Goal: Information Seeking & Learning: Learn about a topic

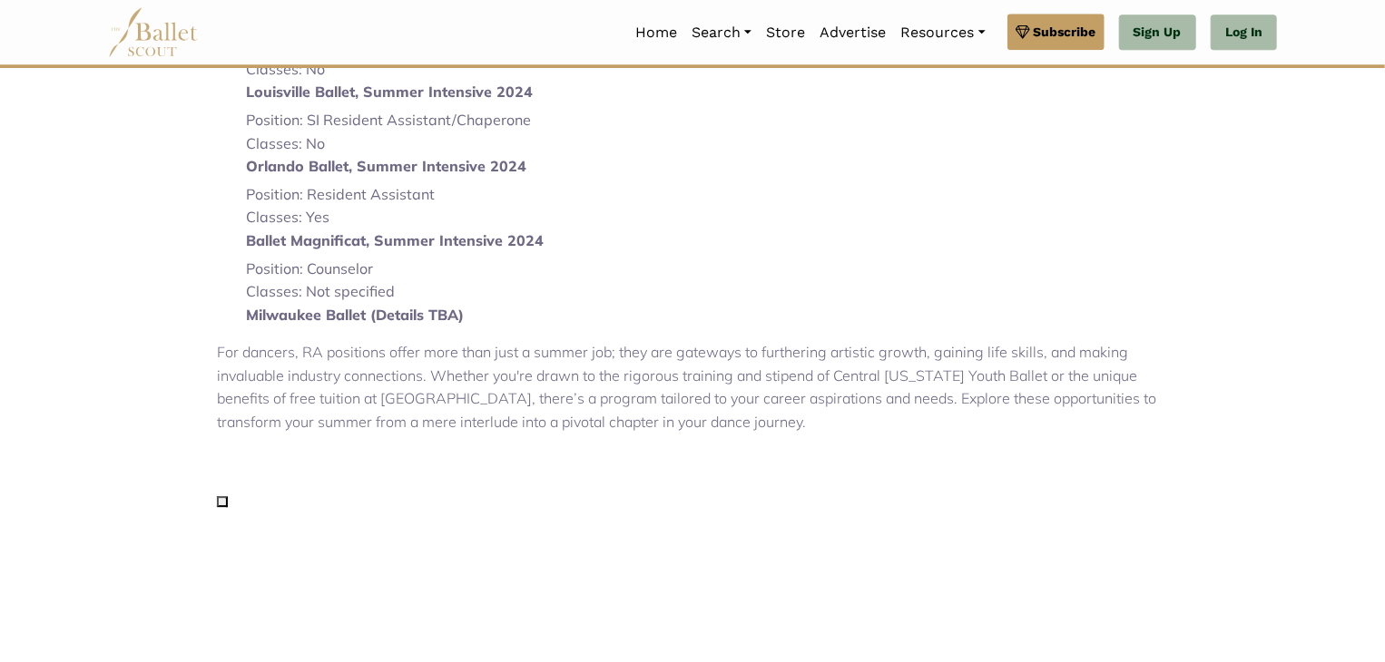
scroll to position [2424, 0]
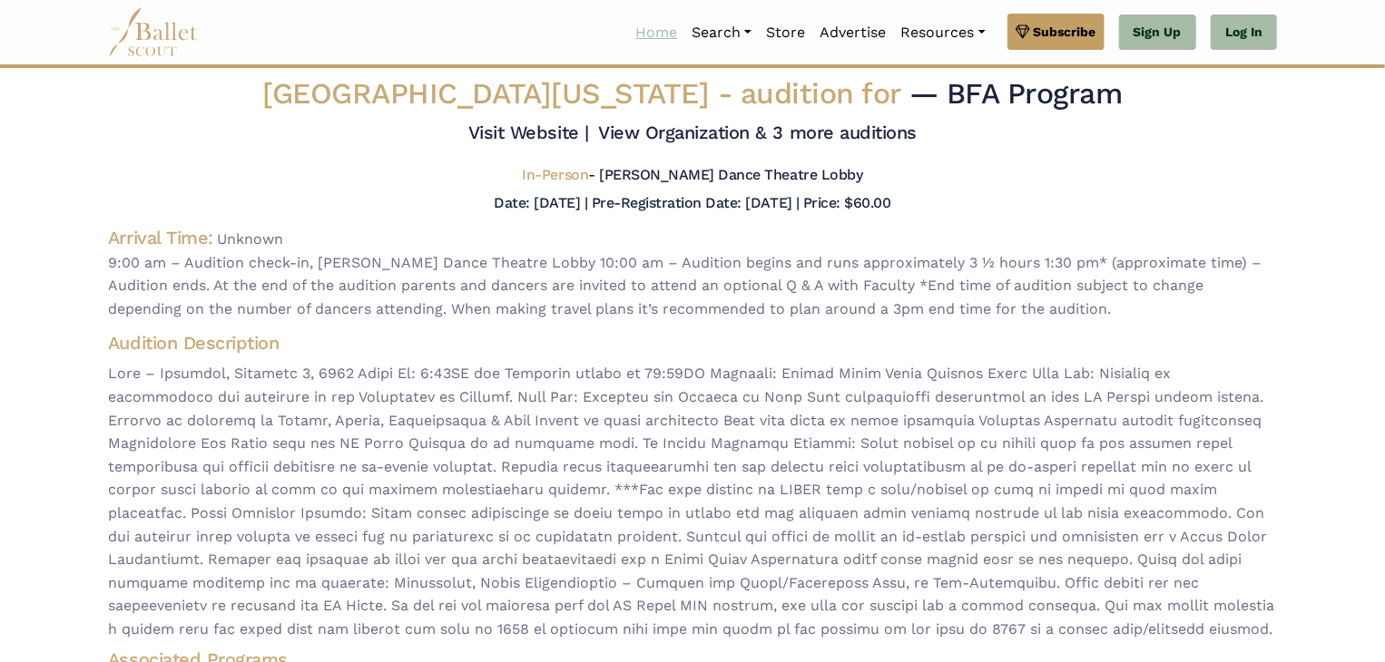
click at [644, 37] on link "Home" at bounding box center [656, 33] width 56 height 38
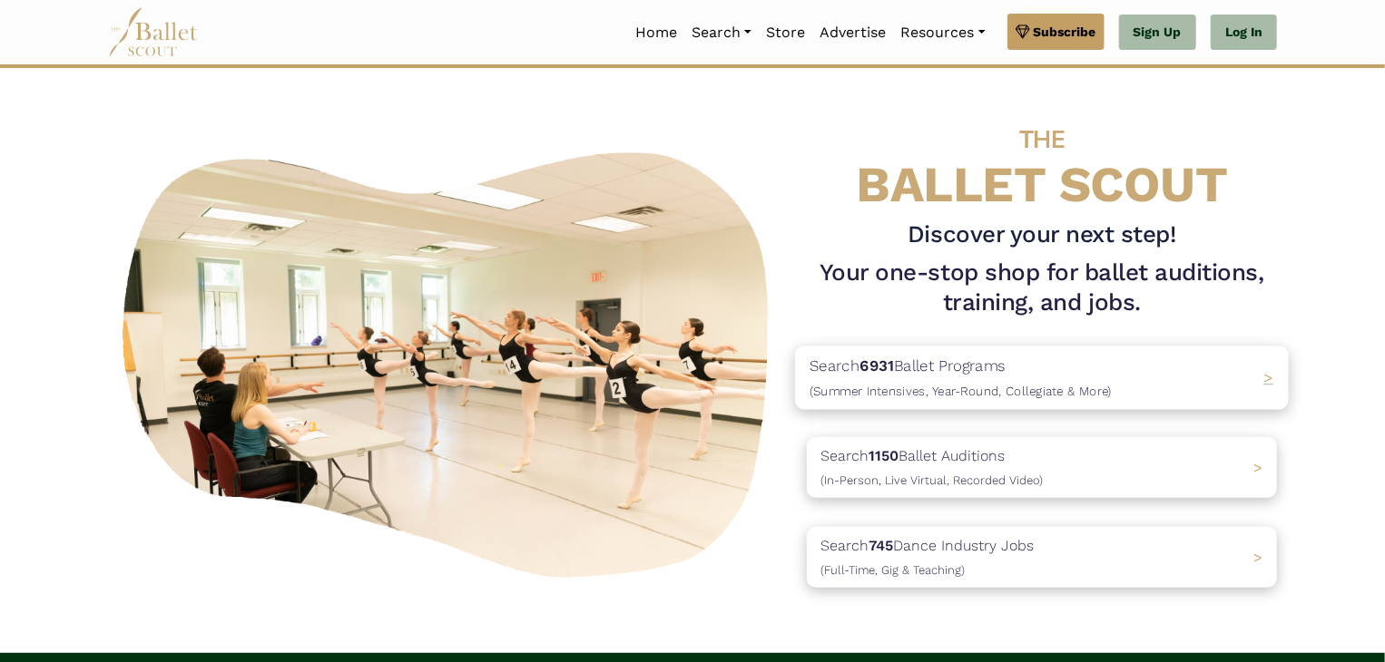
click at [1110, 382] on div "Search 6931 Ballet Programs (Summer Intensives, Year-Round, Collegiate & More) >" at bounding box center [1042, 379] width 494 height 64
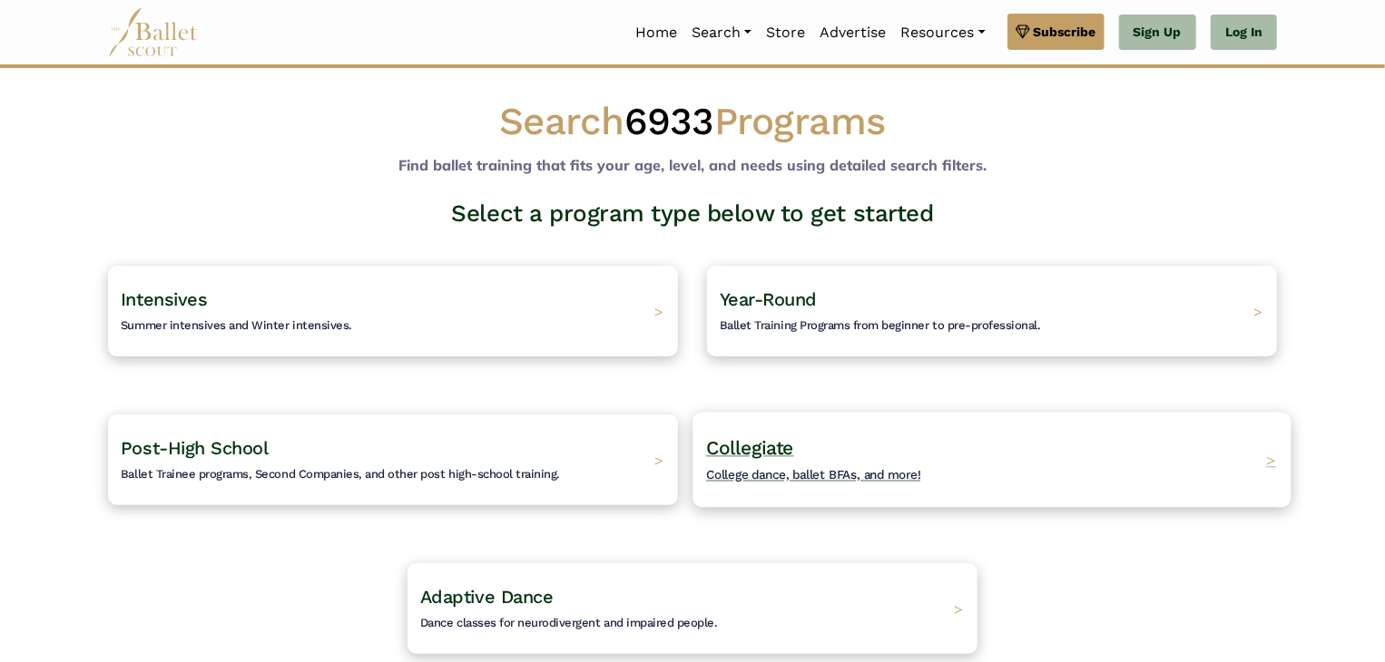
click at [1210, 447] on div "Collegiate College dance, ballet BFAs, and more! >" at bounding box center [991, 459] width 598 height 95
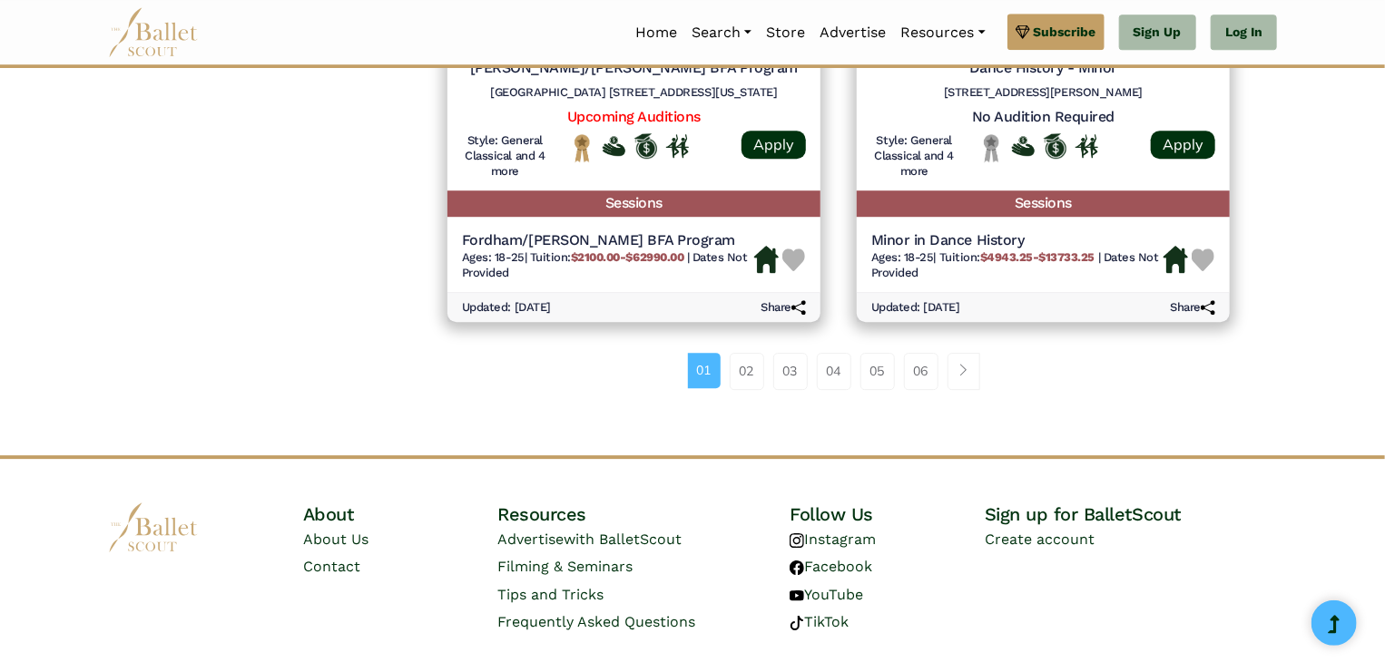
scroll to position [2583, 0]
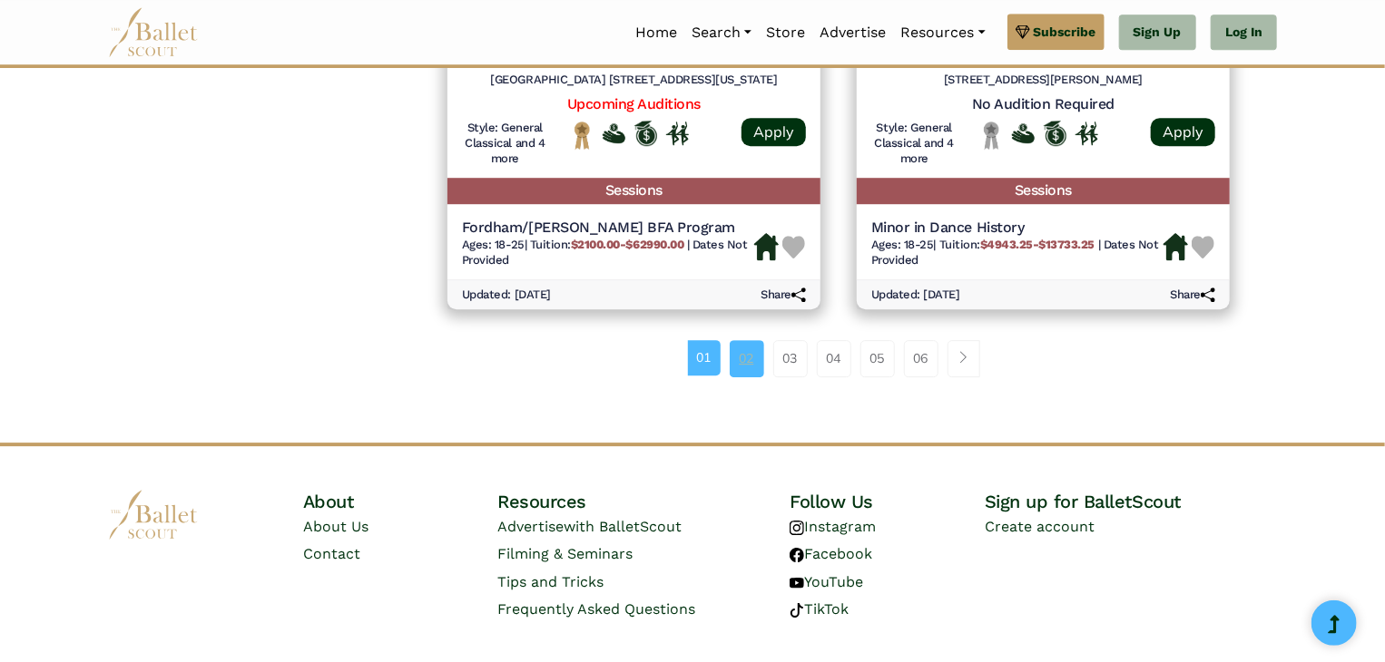
click at [739, 363] on link "02" at bounding box center [746, 358] width 34 height 36
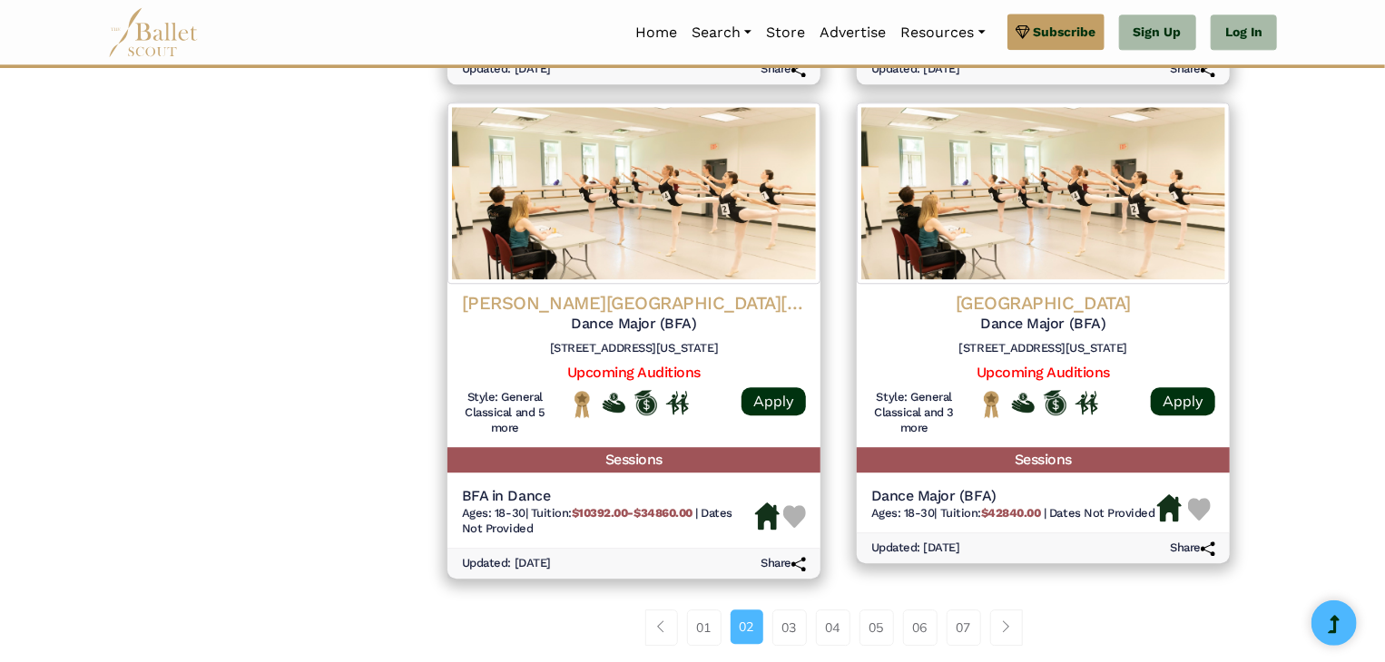
scroll to position [2262, 0]
click at [1005, 637] on link "Page navigation example" at bounding box center [1006, 627] width 33 height 36
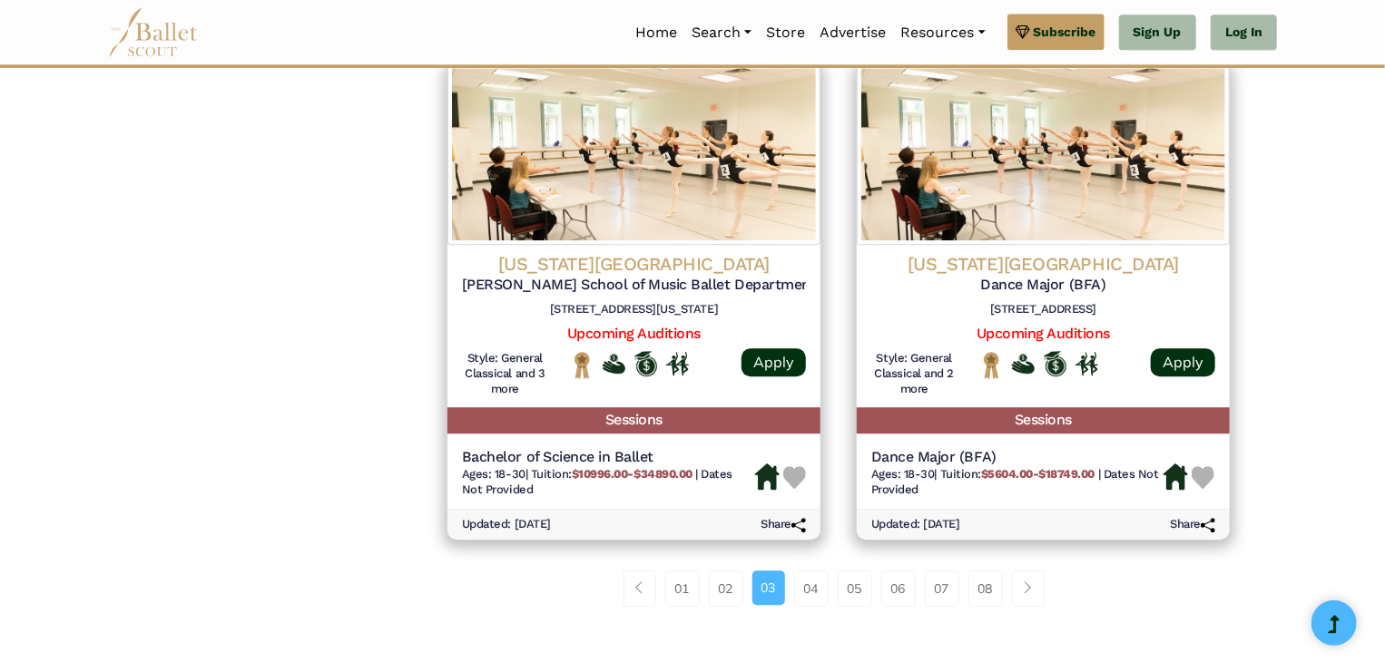
scroll to position [2321, 0]
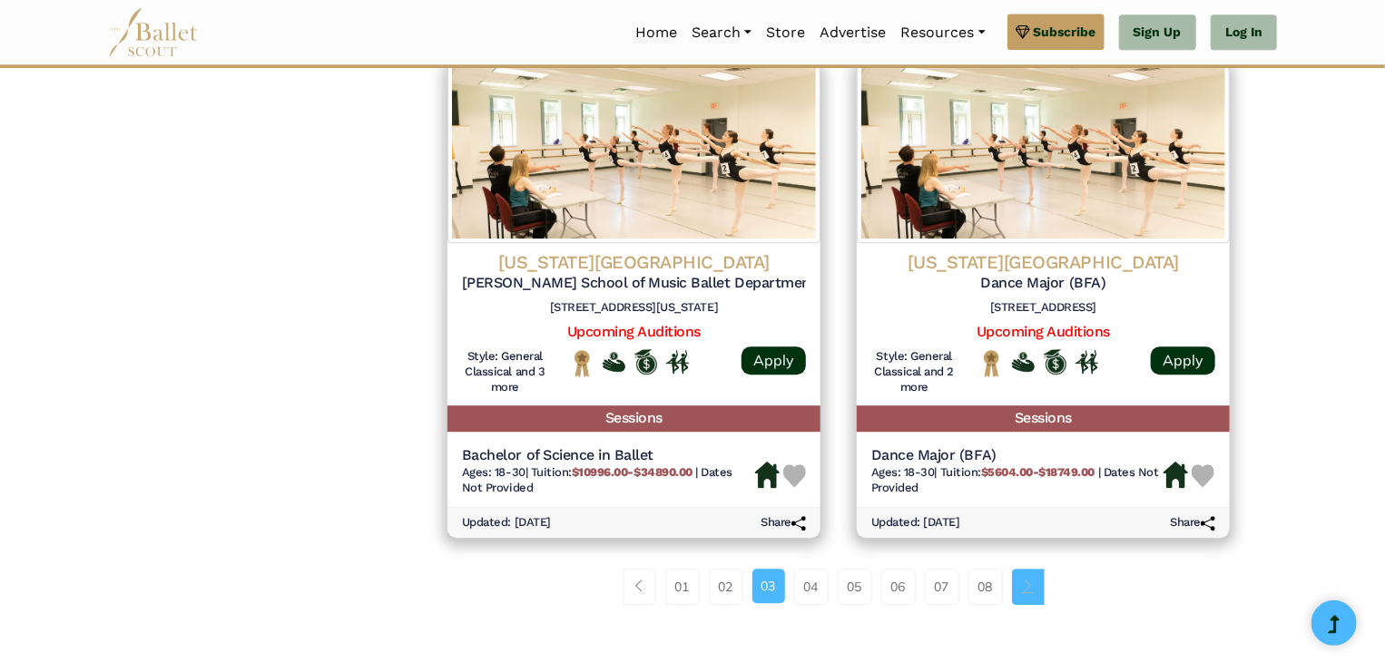
click at [1038, 594] on link "Page navigation example" at bounding box center [1028, 587] width 33 height 36
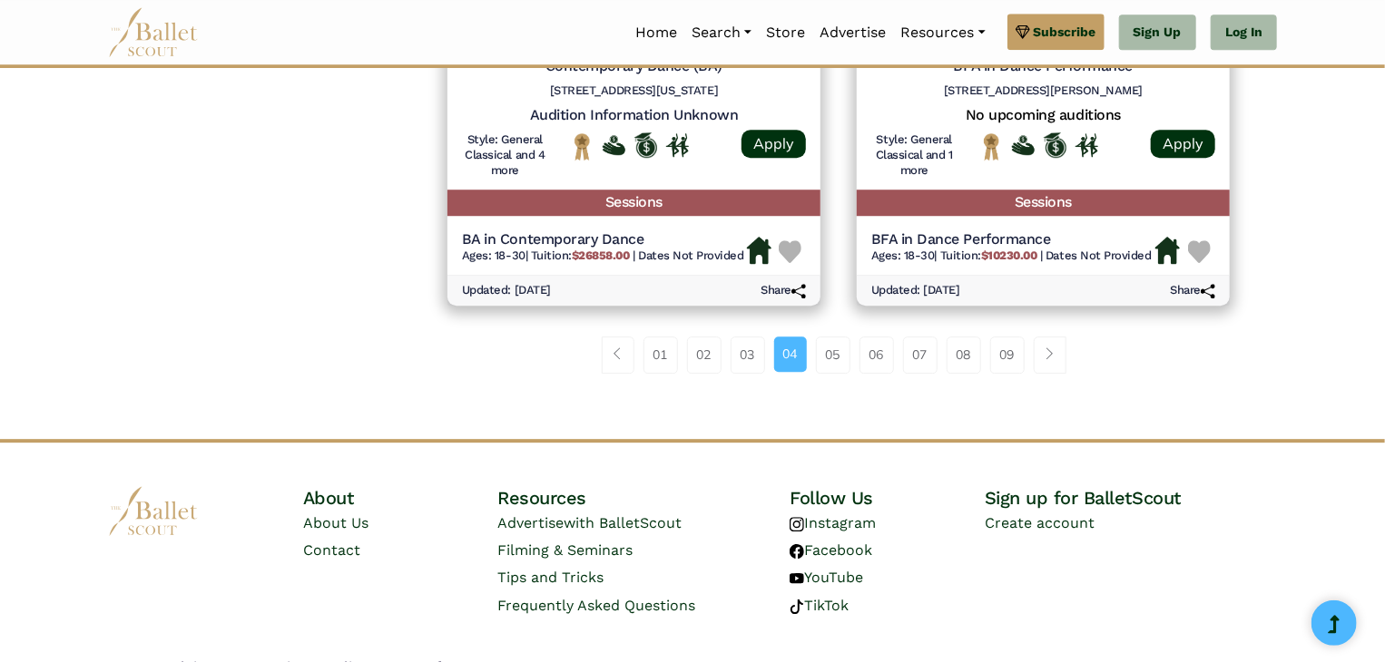
scroll to position [2537, 0]
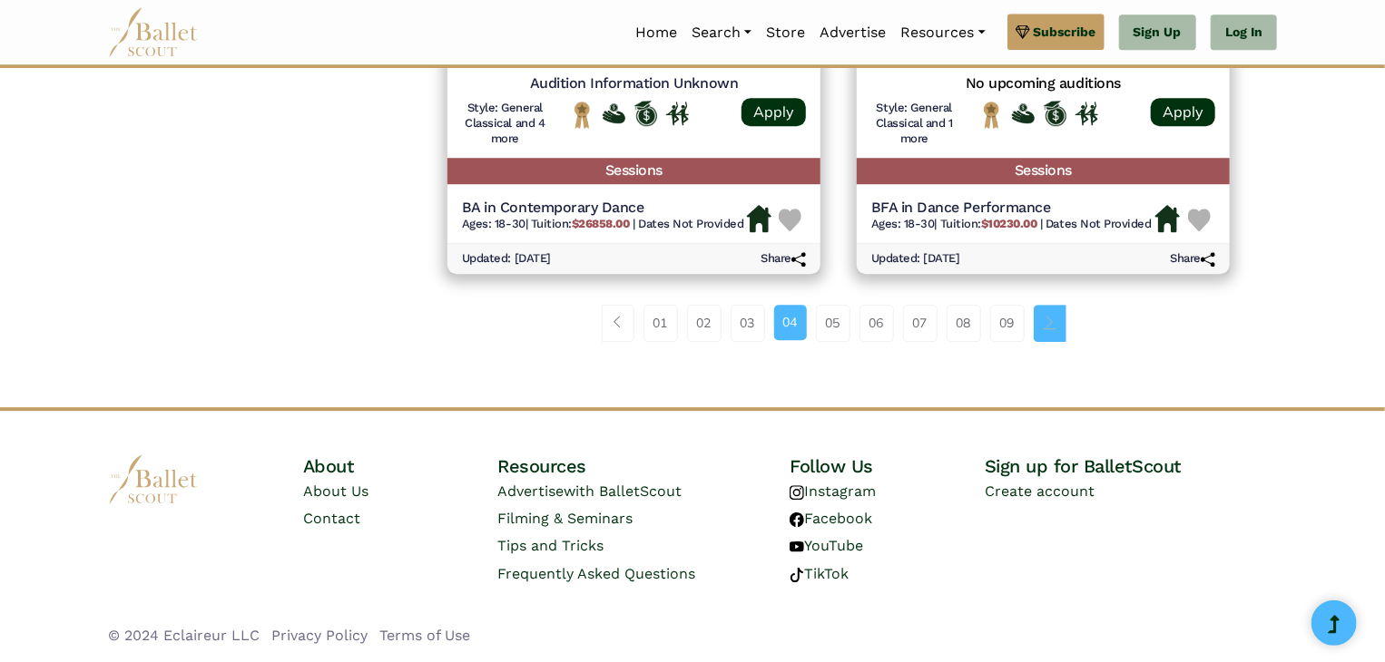
click at [1045, 336] on link "Page navigation example" at bounding box center [1049, 323] width 33 height 36
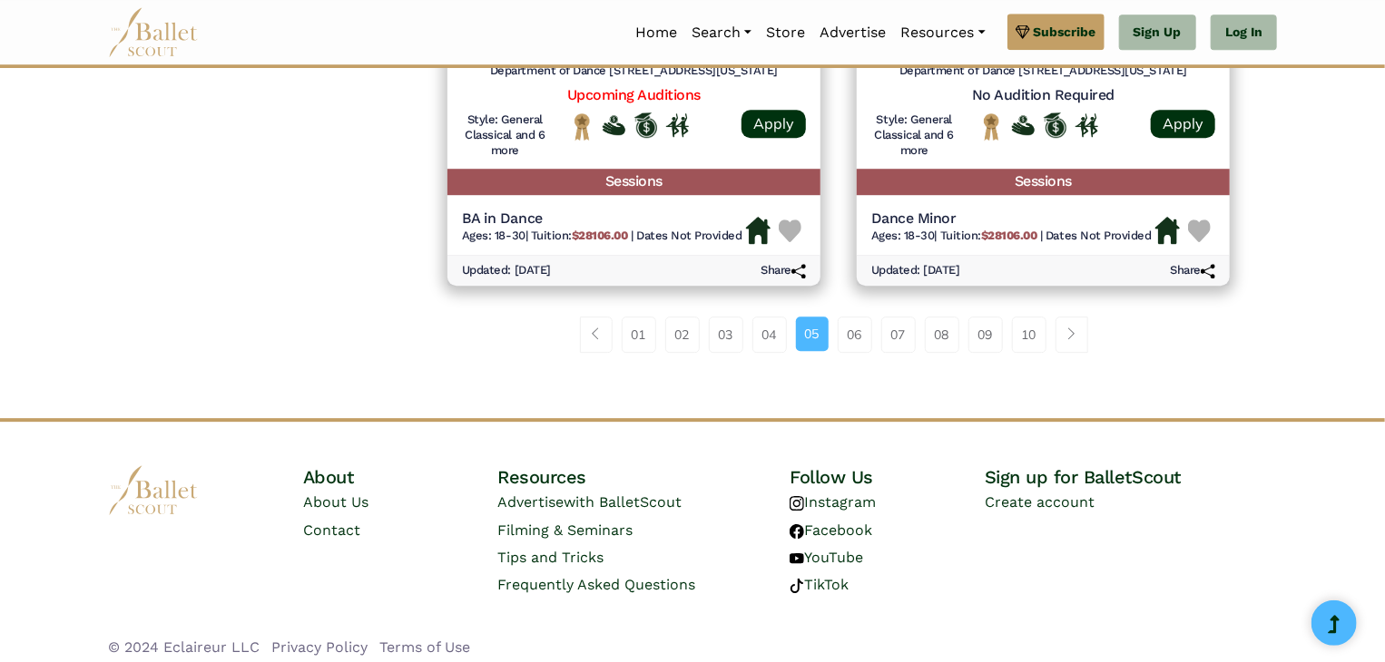
scroll to position [2582, 0]
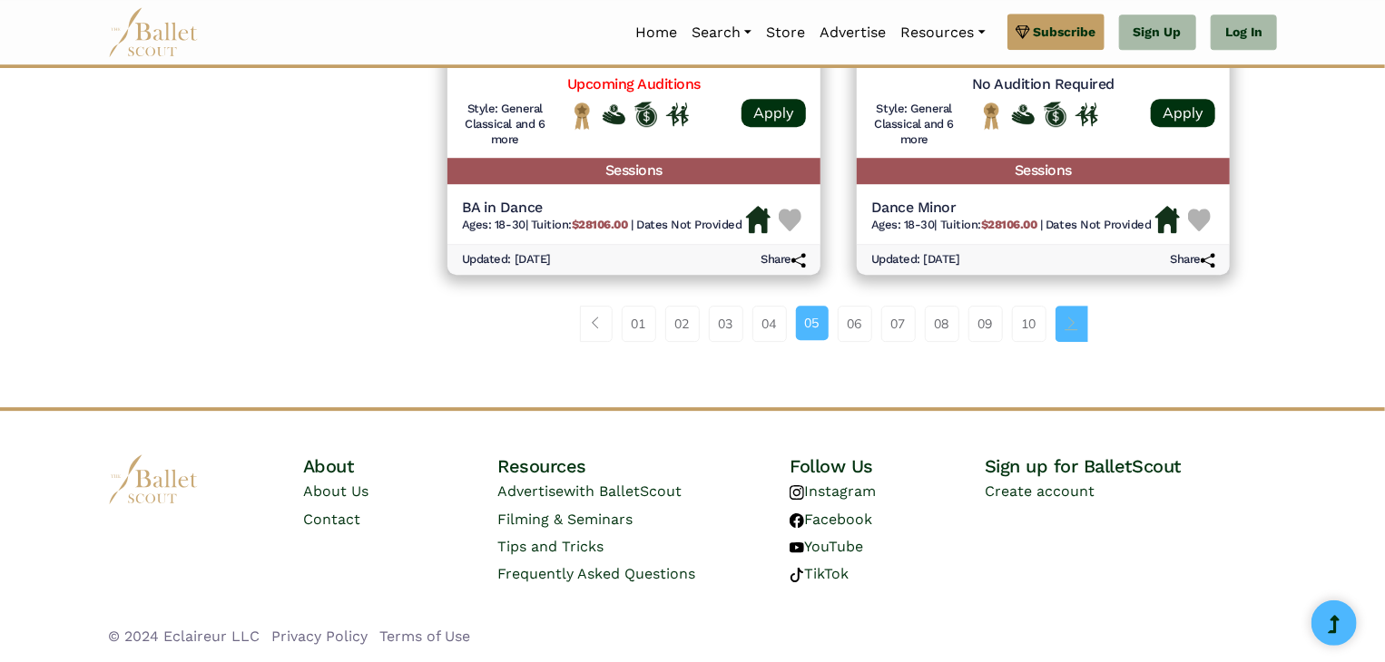
click at [1063, 328] on link "Page navigation example" at bounding box center [1071, 324] width 33 height 36
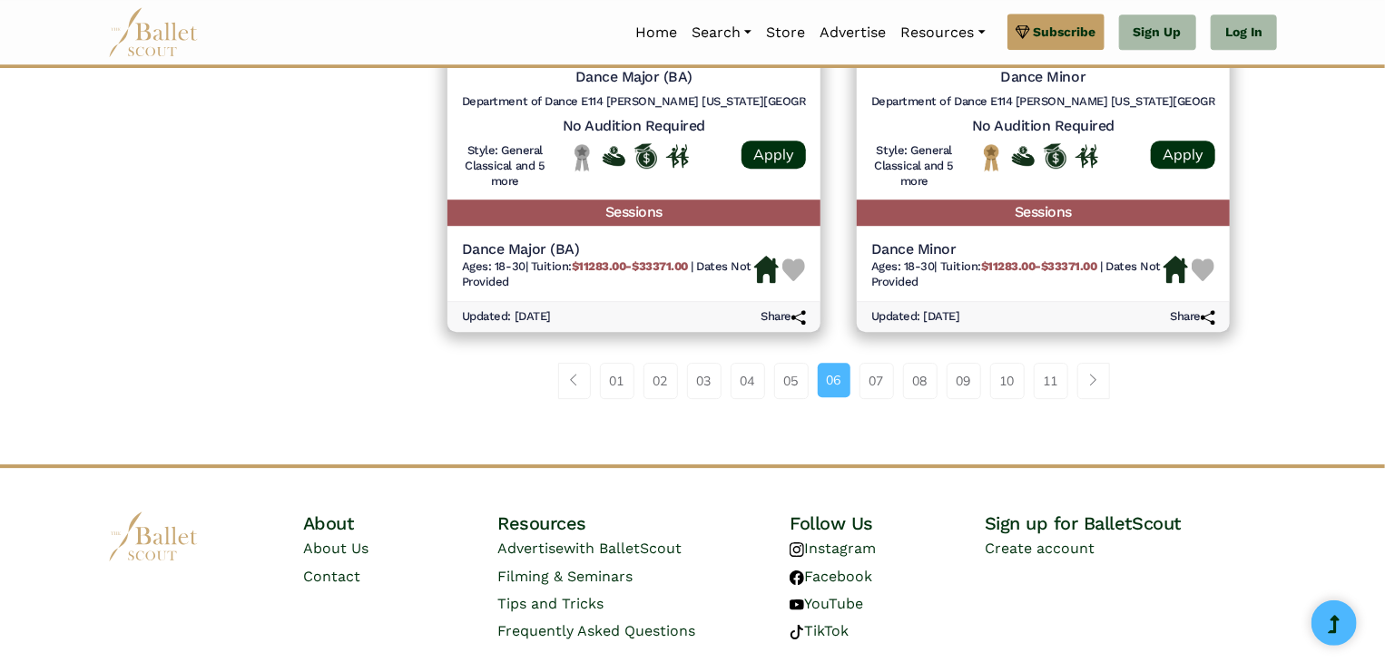
scroll to position [2547, 0]
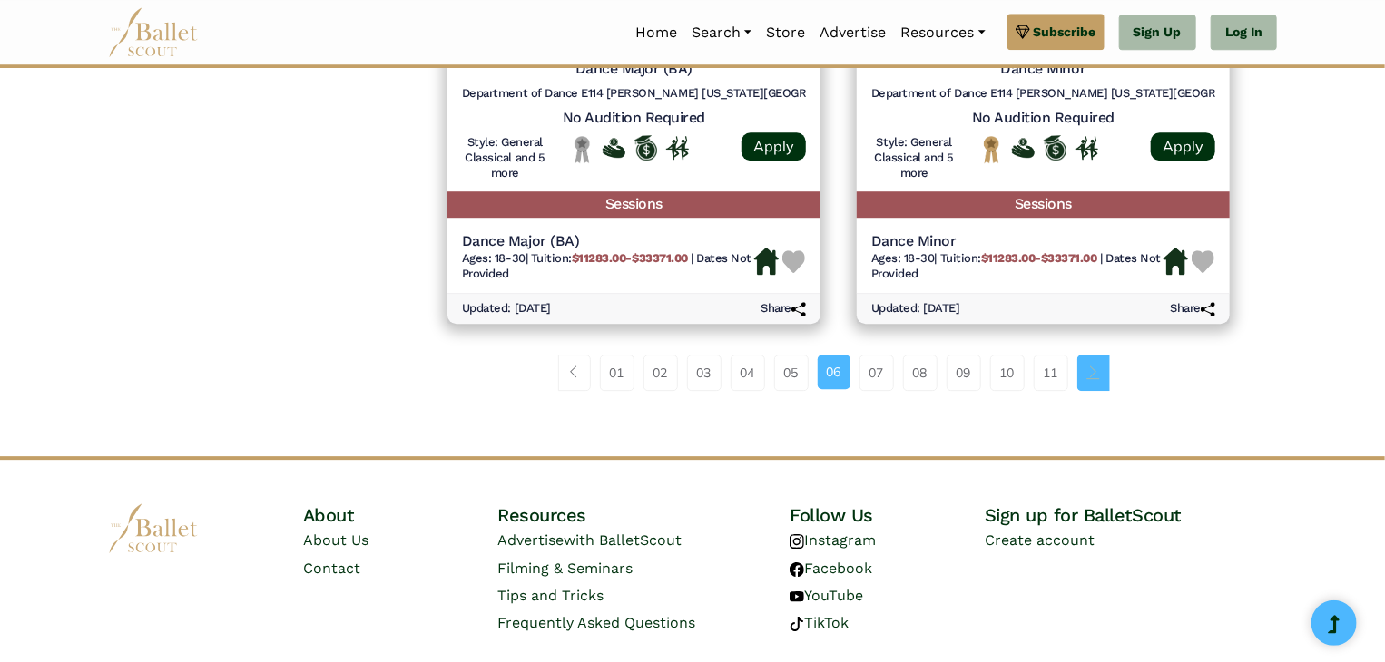
click at [1080, 377] on link "Page navigation example" at bounding box center [1093, 373] width 33 height 36
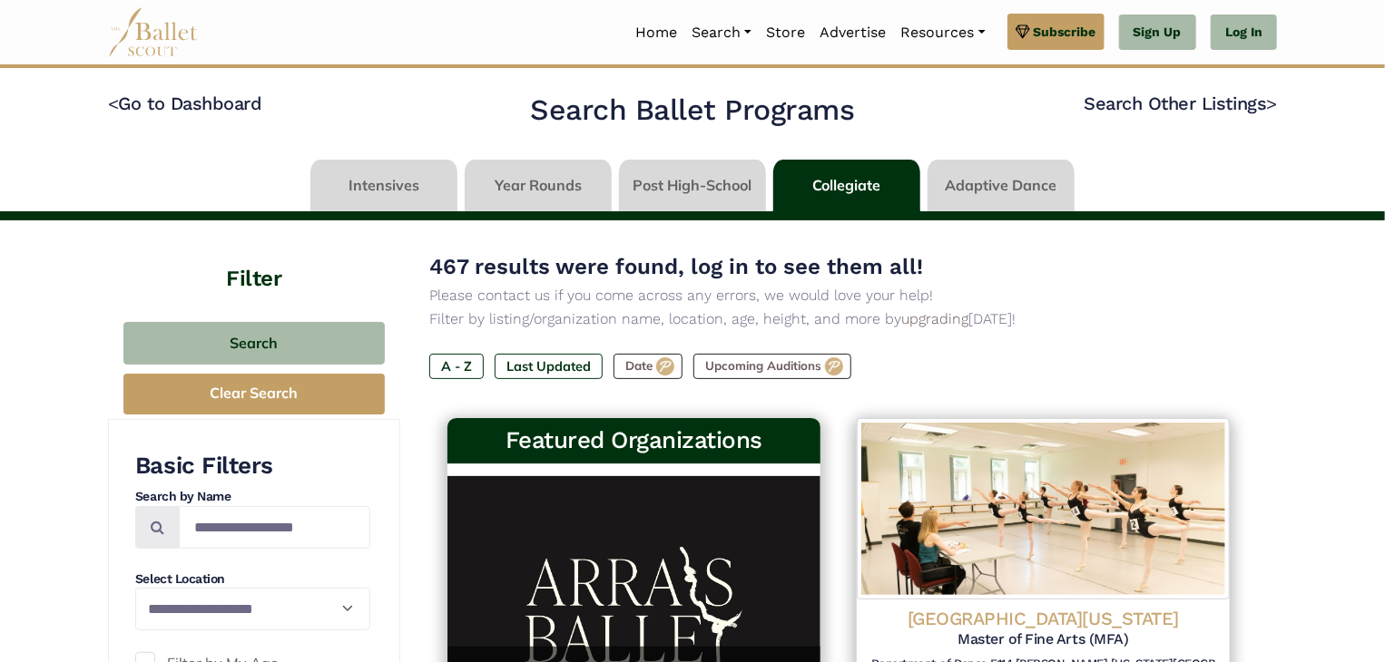
click at [403, 188] on link at bounding box center [383, 186] width 147 height 52
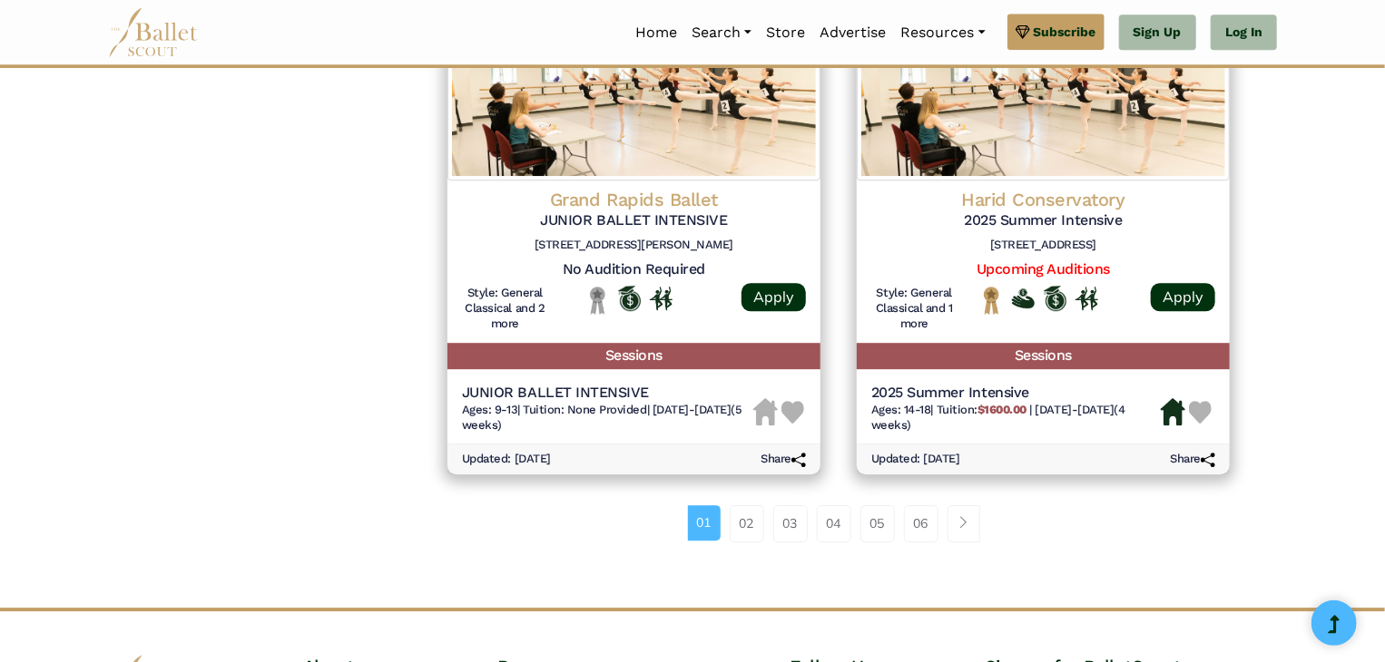
scroll to position [2458, 0]
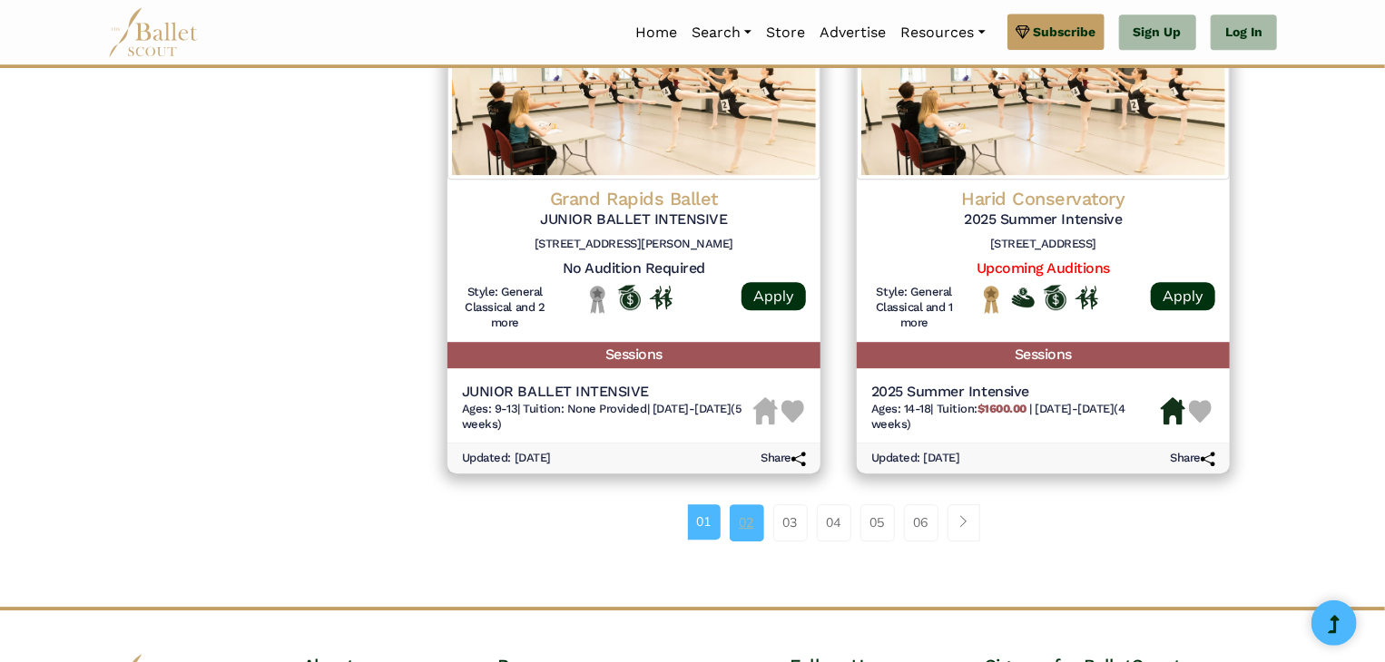
click at [747, 534] on link "02" at bounding box center [746, 522] width 34 height 36
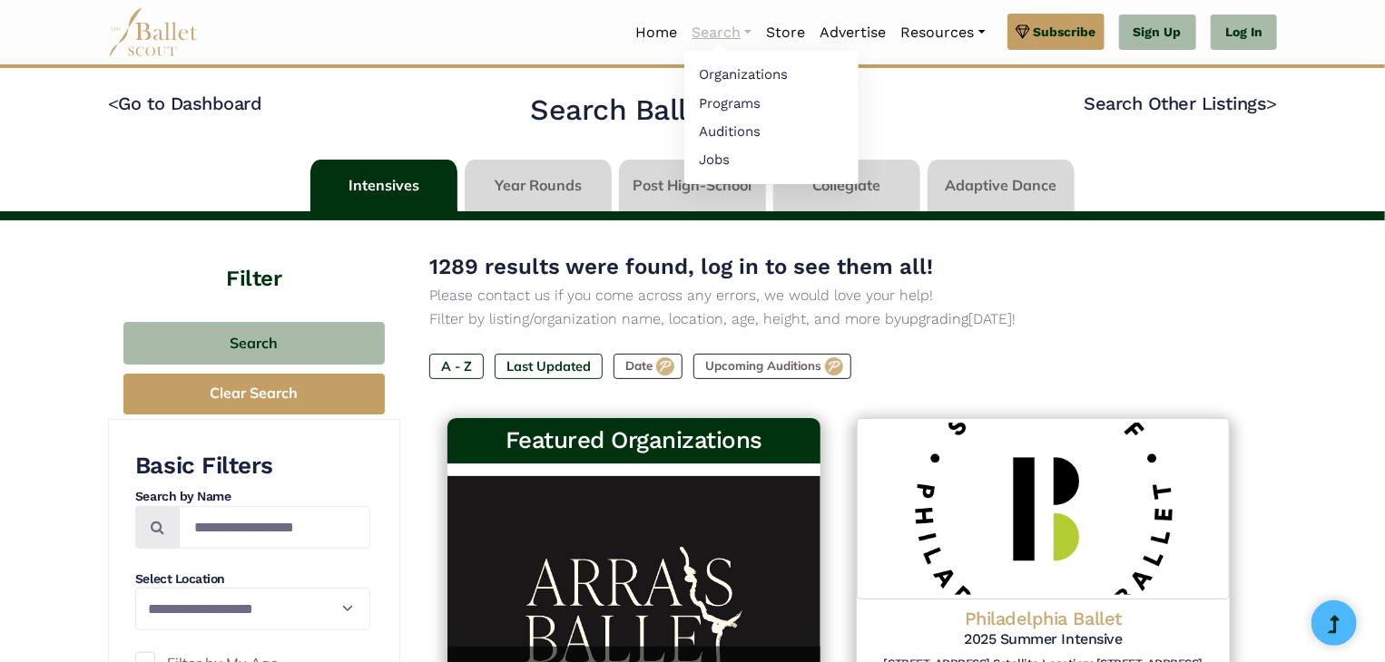
click at [729, 30] on link "Search" at bounding box center [721, 33] width 74 height 38
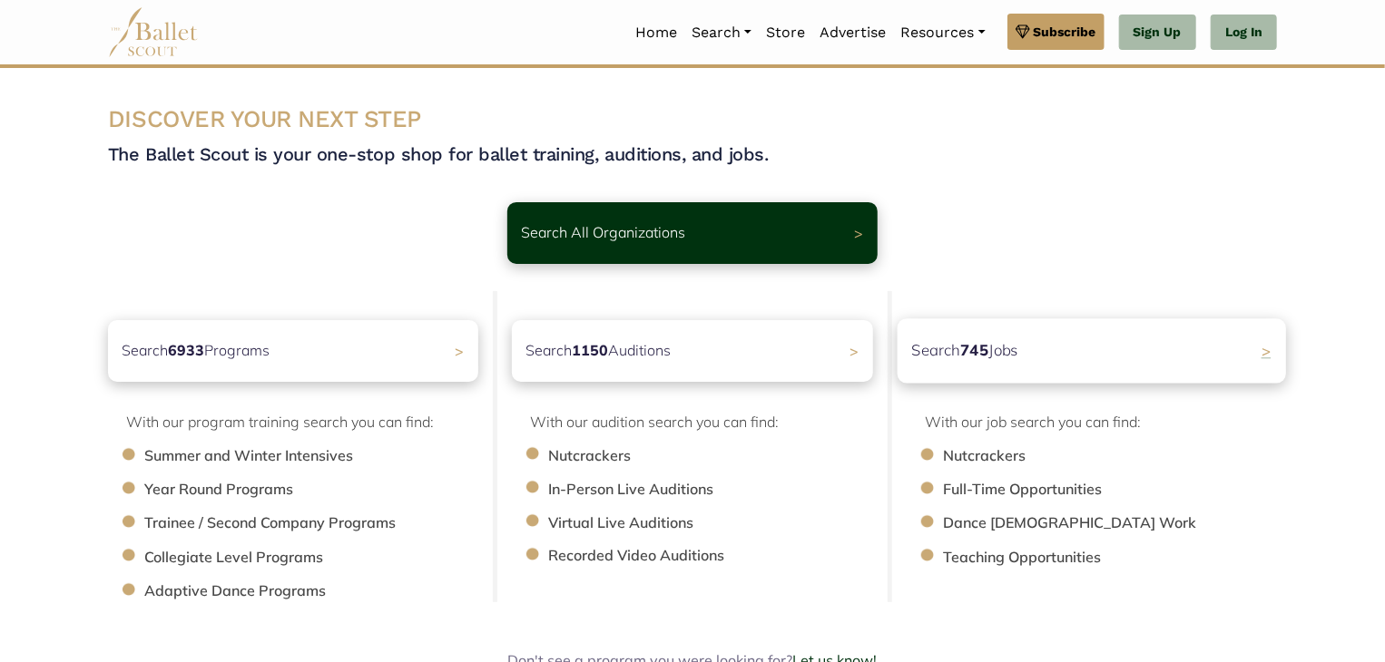
click at [1112, 355] on div "Search 745 Jobs >" at bounding box center [1091, 350] width 388 height 64
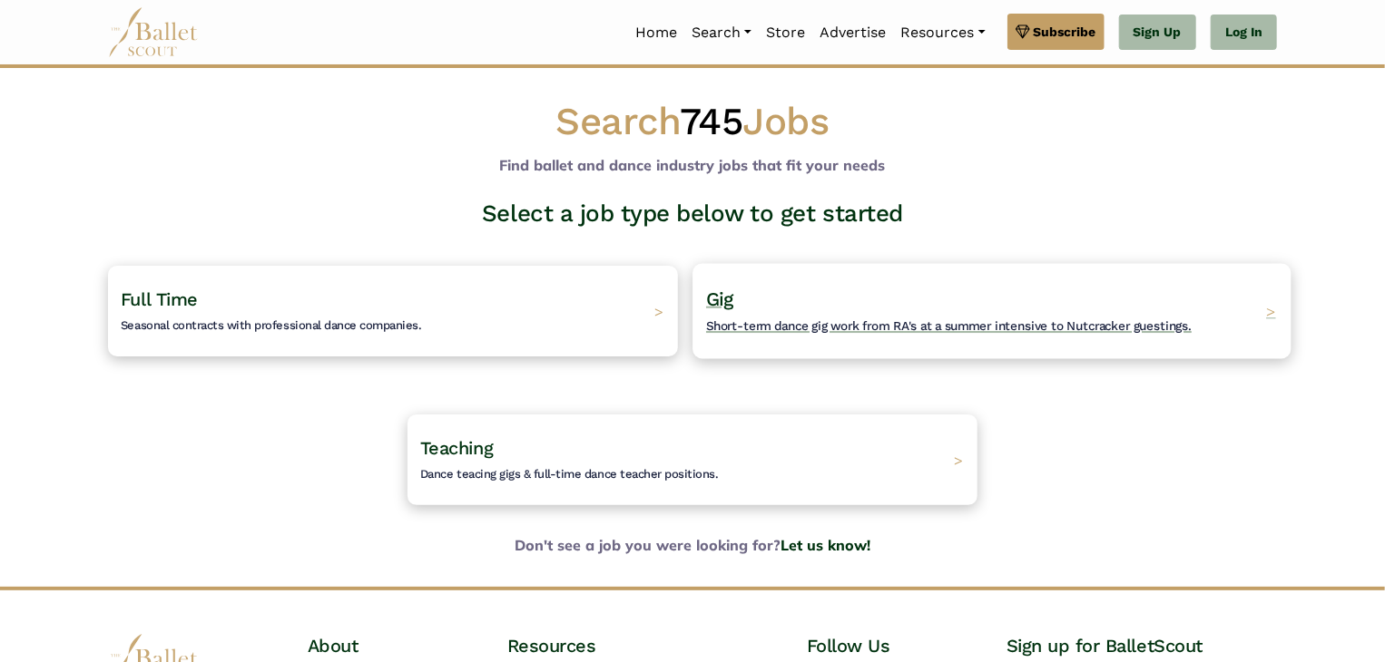
click at [1187, 311] on div "Gig Short-term dance gig work from RA's at a summer intensive to Nutcracker gue…" at bounding box center [991, 310] width 598 height 95
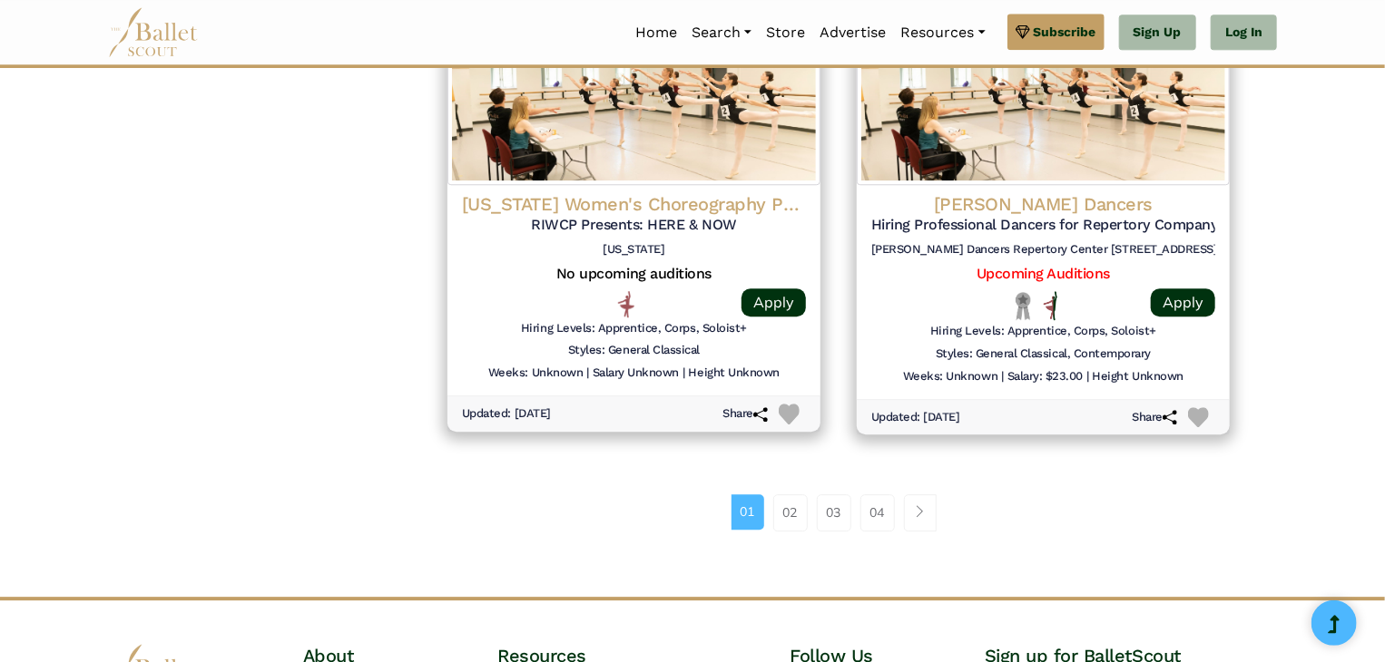
scroll to position [2370, 0]
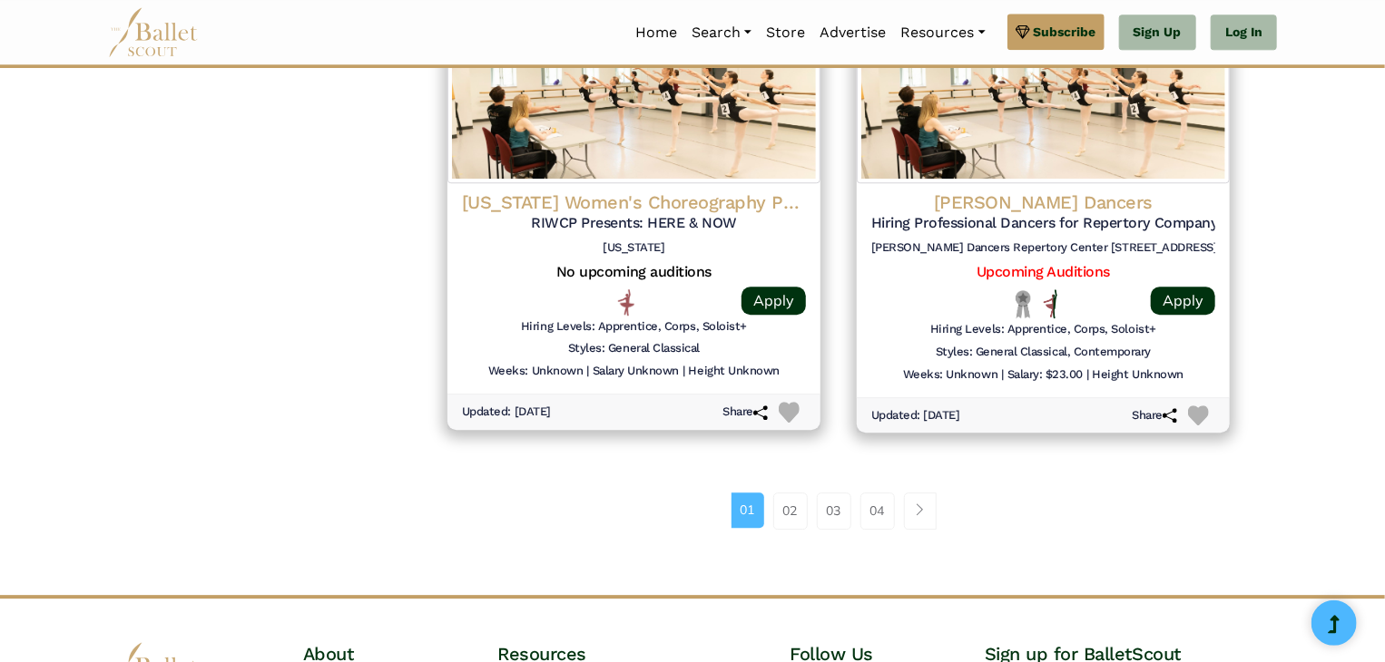
click at [944, 525] on li "Page navigation example" at bounding box center [926, 511] width 42 height 36
click at [925, 519] on link "Page navigation example" at bounding box center [920, 511] width 33 height 36
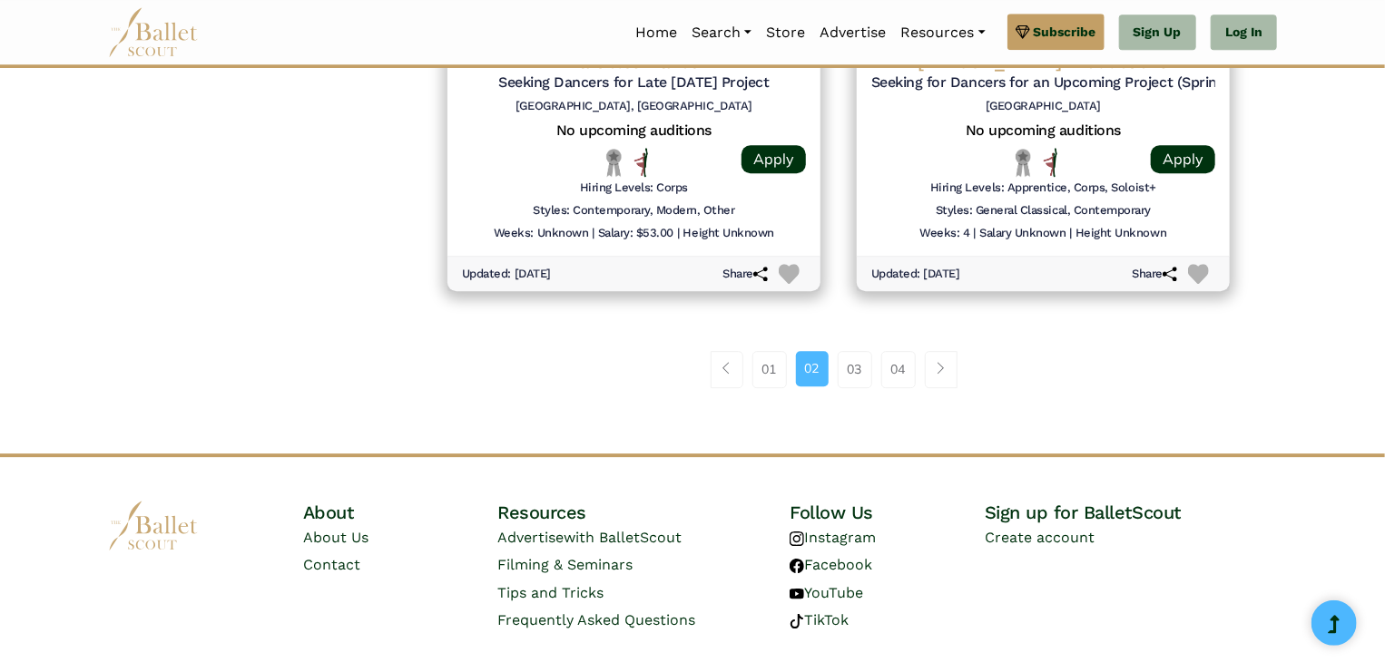
scroll to position [2520, 0]
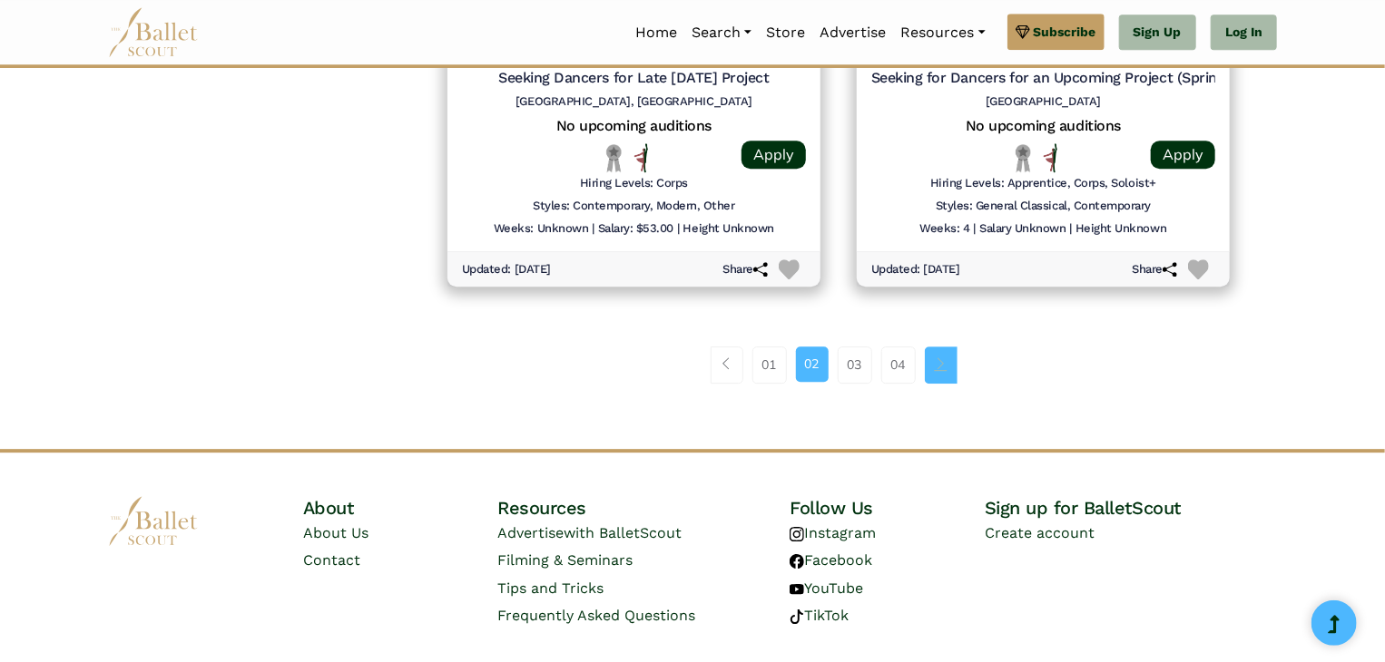
click at [939, 370] on link "Page navigation example" at bounding box center [941, 365] width 33 height 36
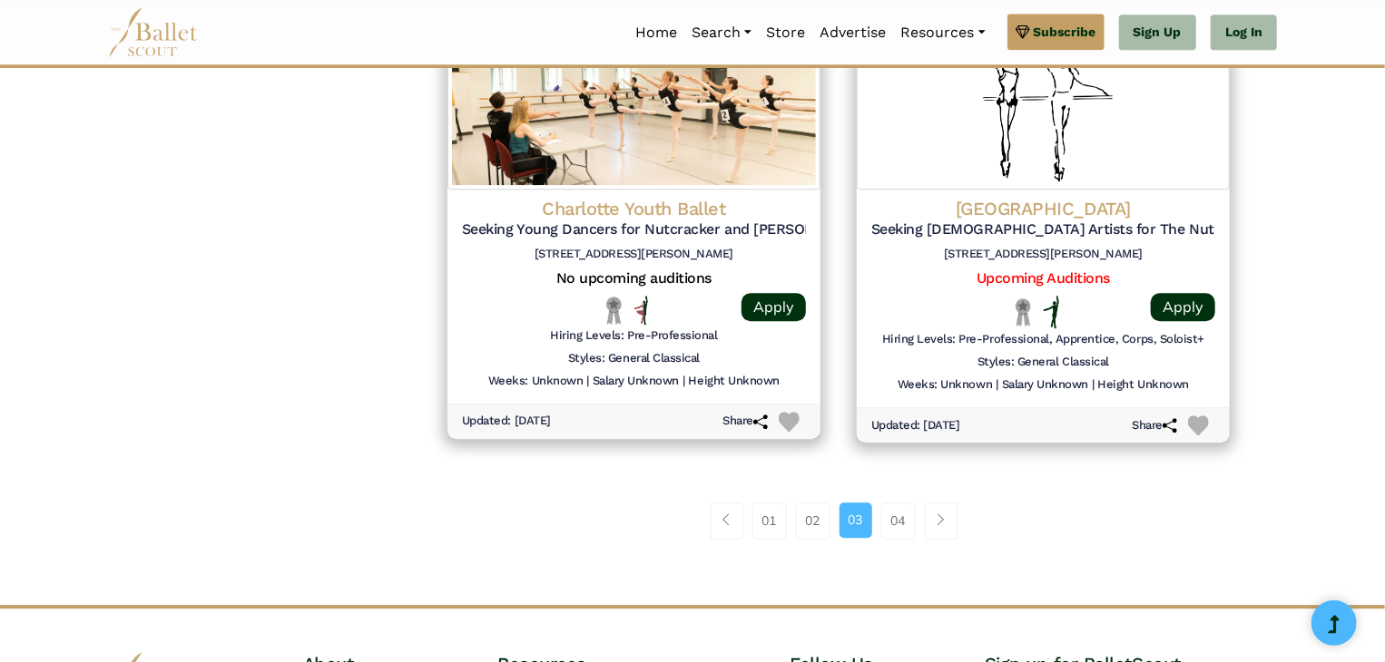
scroll to position [2365, 0]
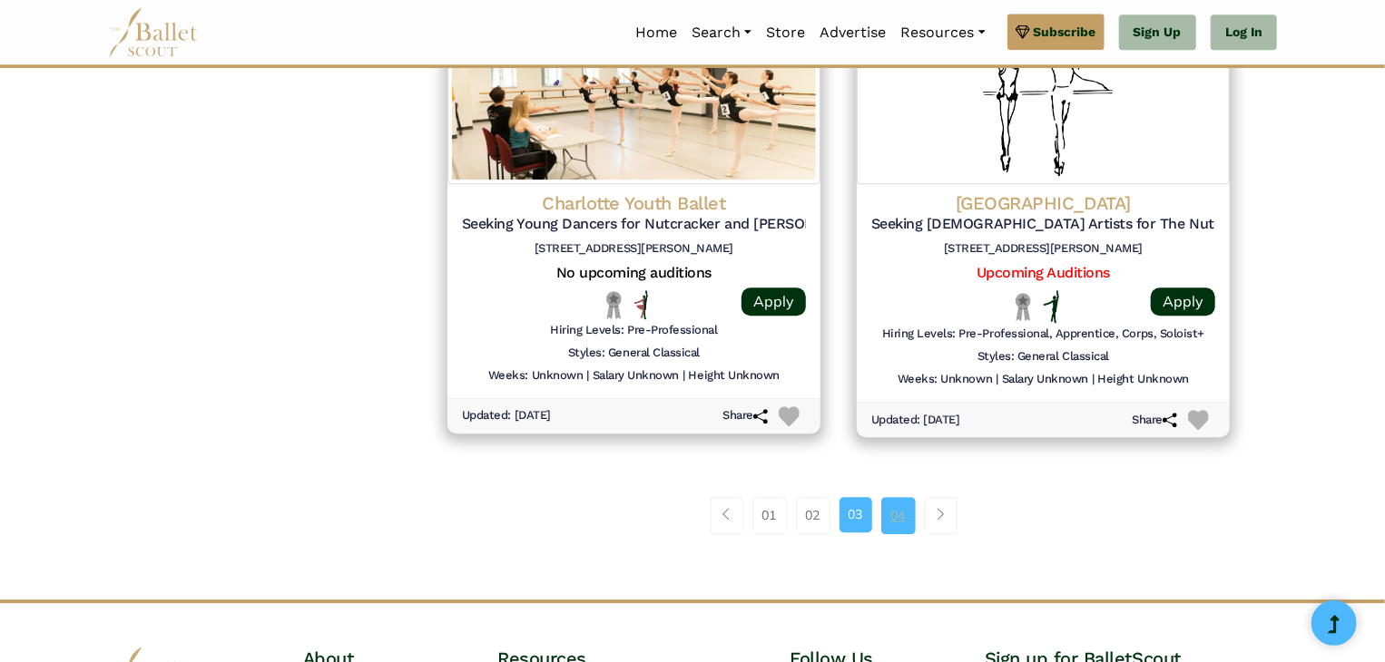
click at [895, 518] on link "04" at bounding box center [898, 515] width 34 height 36
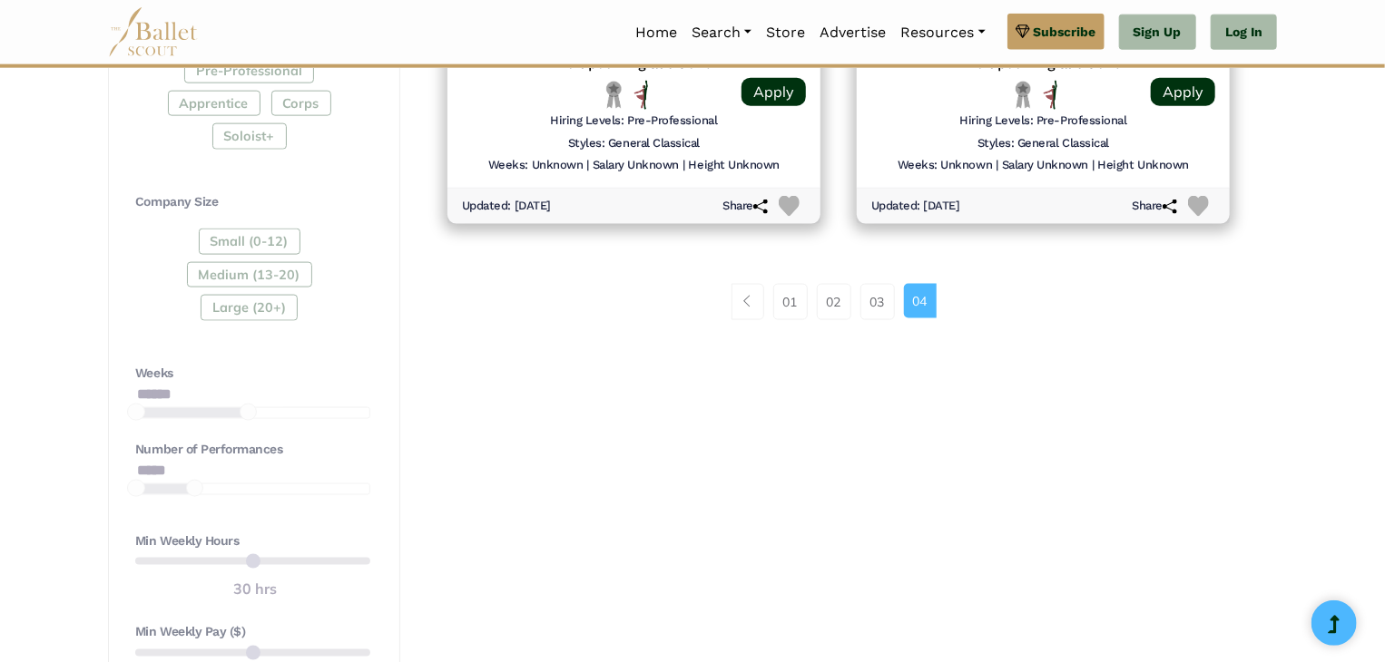
scroll to position [1142, 0]
